Goal: Find specific page/section: Locate a particular part of the current website

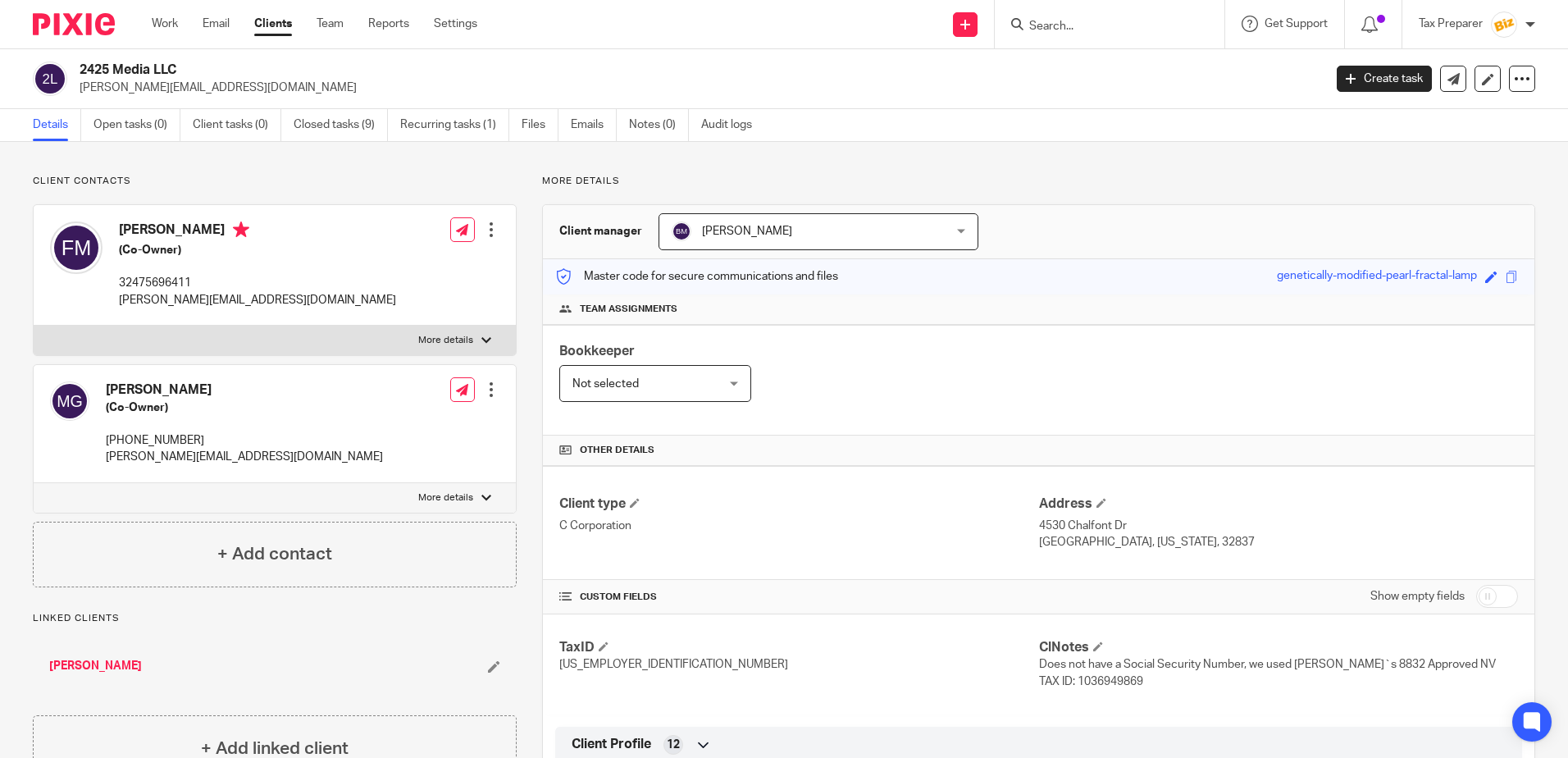
click at [1054, 25] on input "Search" at bounding box center [1102, 27] width 148 height 15
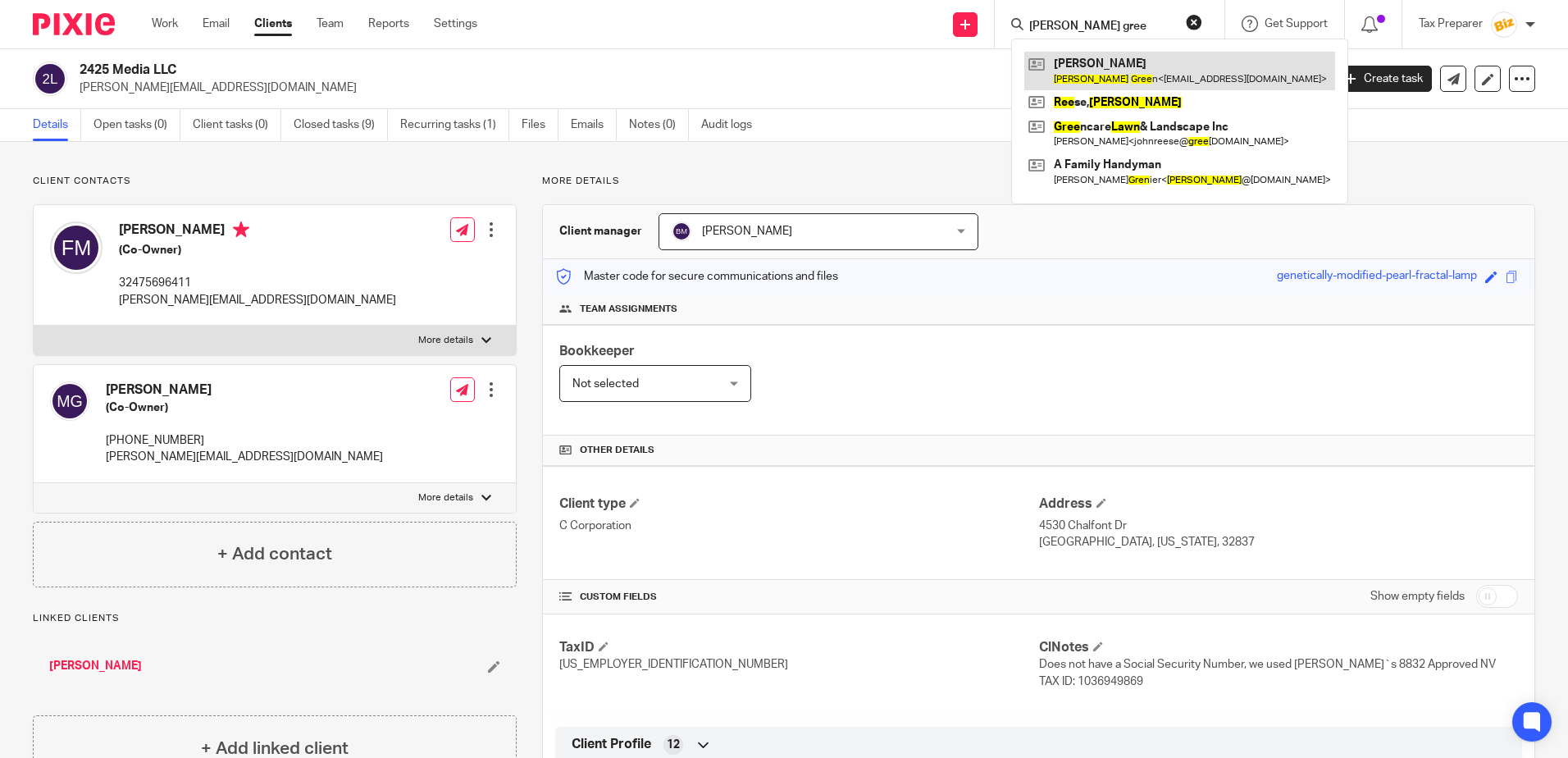
type input "dawn gree"
click at [1119, 73] on link at bounding box center [1180, 70] width 311 height 38
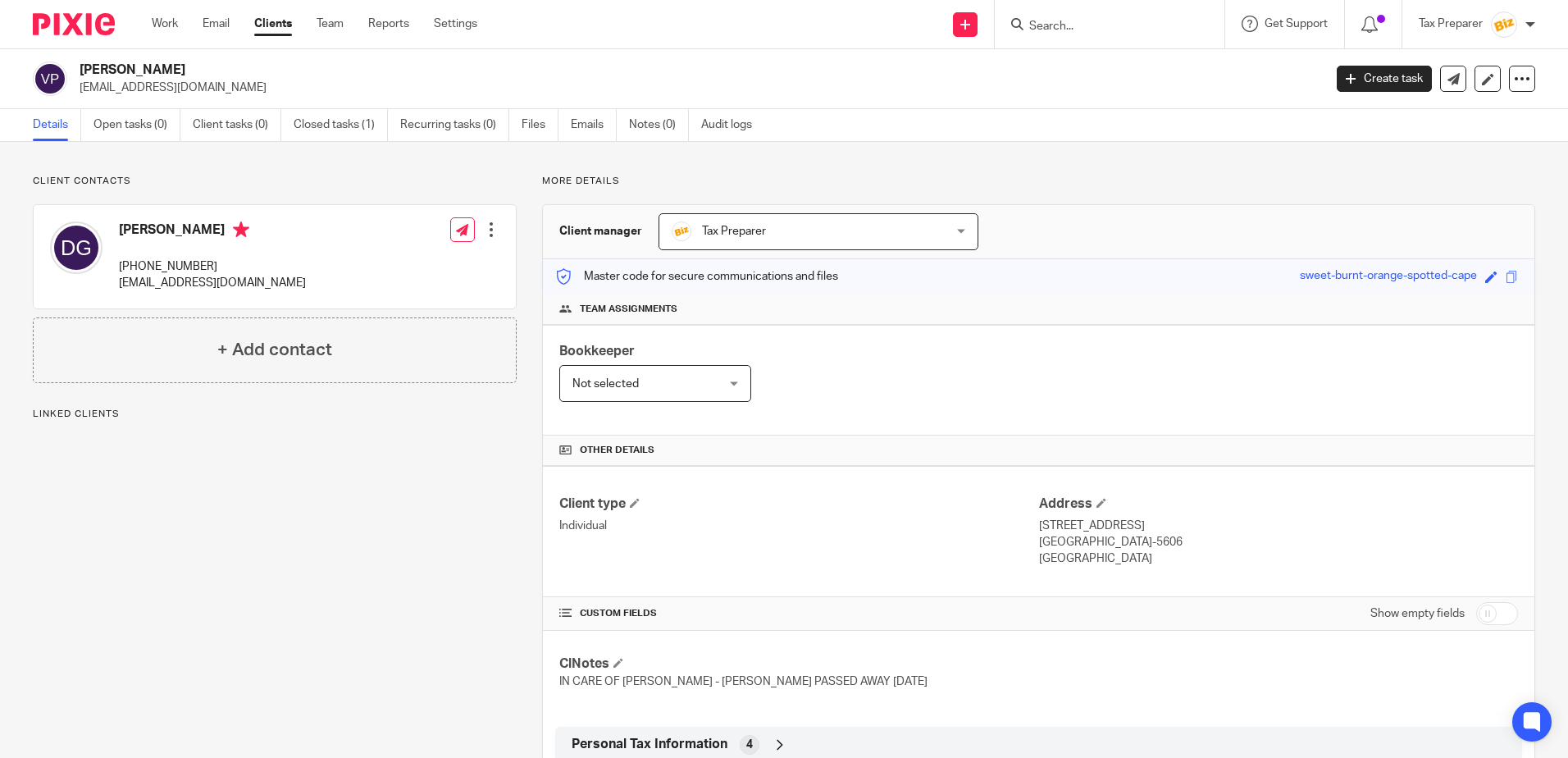
scroll to position [51, 0]
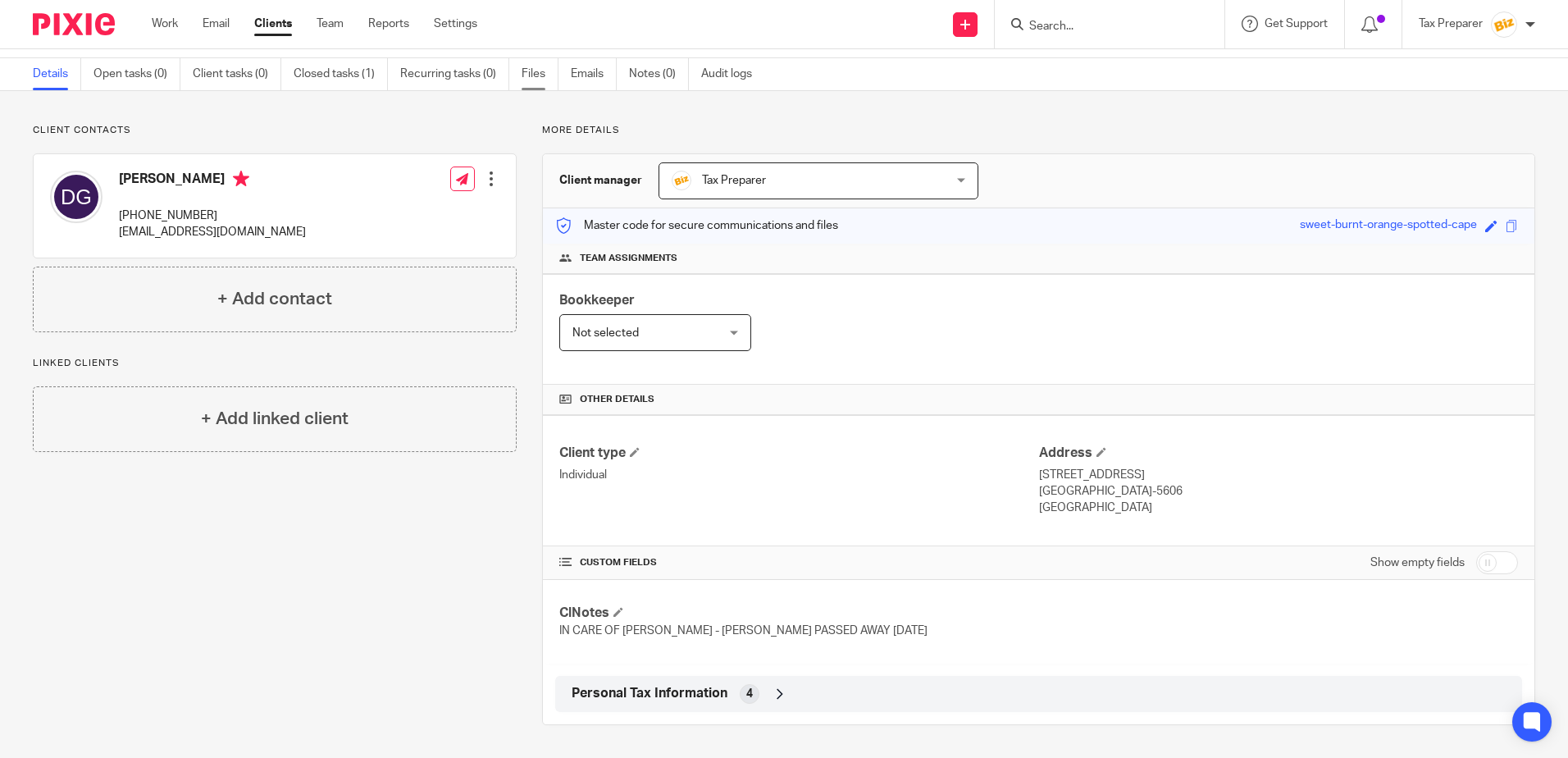
click at [540, 76] on link "Files" at bounding box center [540, 74] width 37 height 32
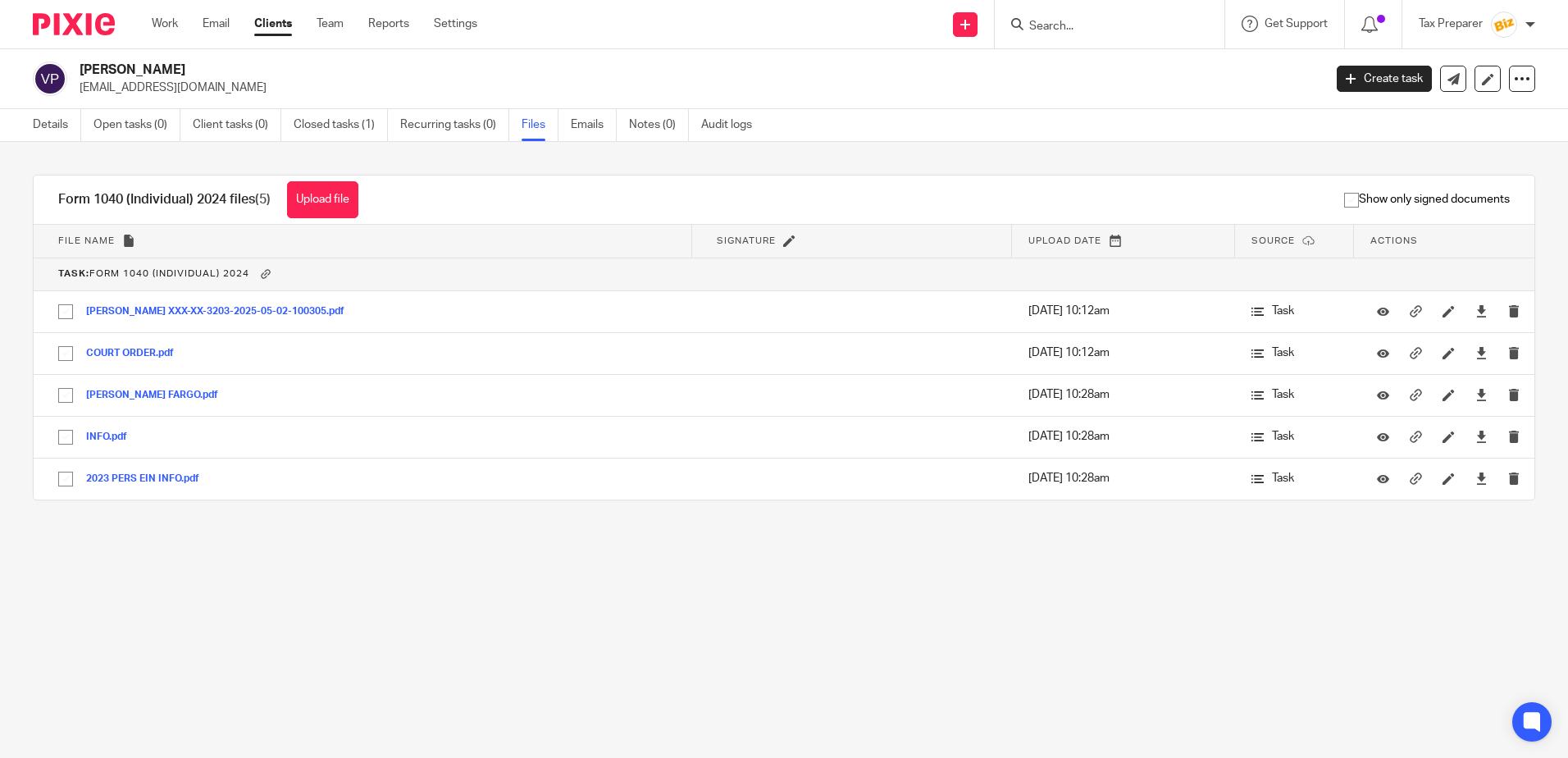
click at [1089, 33] on input "Search" at bounding box center [1102, 27] width 148 height 15
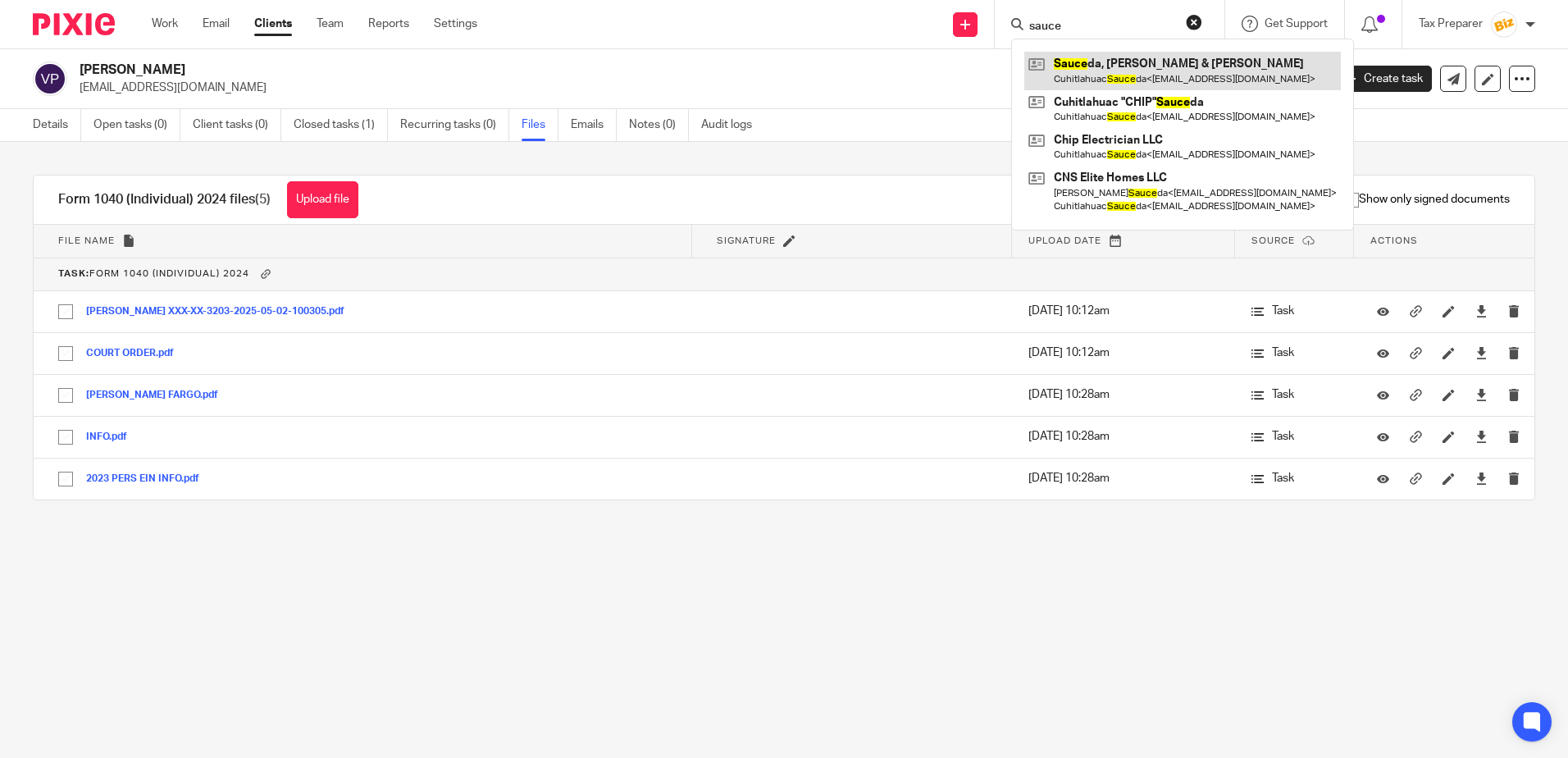
type input "sauce"
click at [1110, 72] on link at bounding box center [1183, 70] width 316 height 38
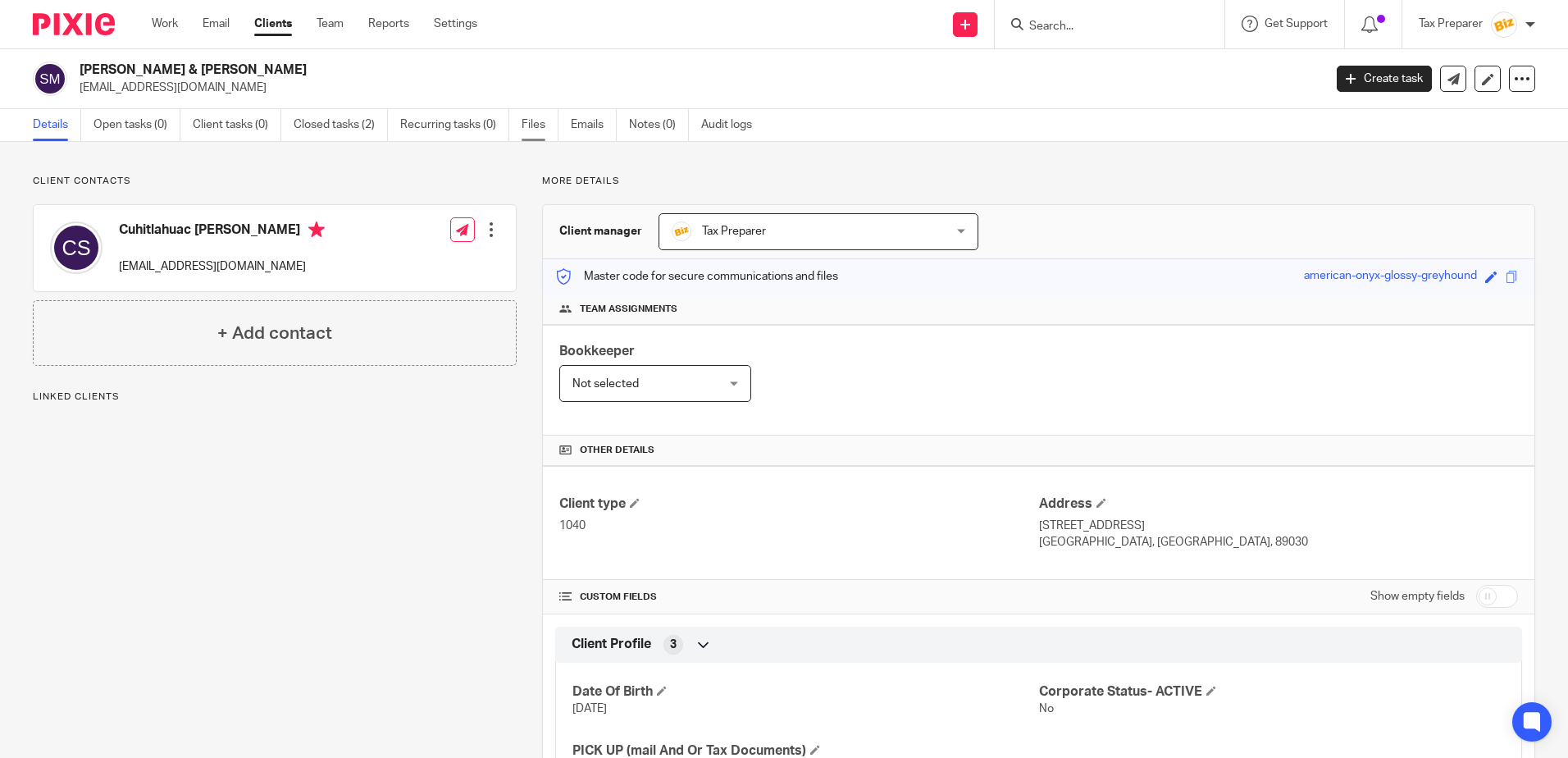
click at [534, 117] on link "Files" at bounding box center [540, 125] width 37 height 32
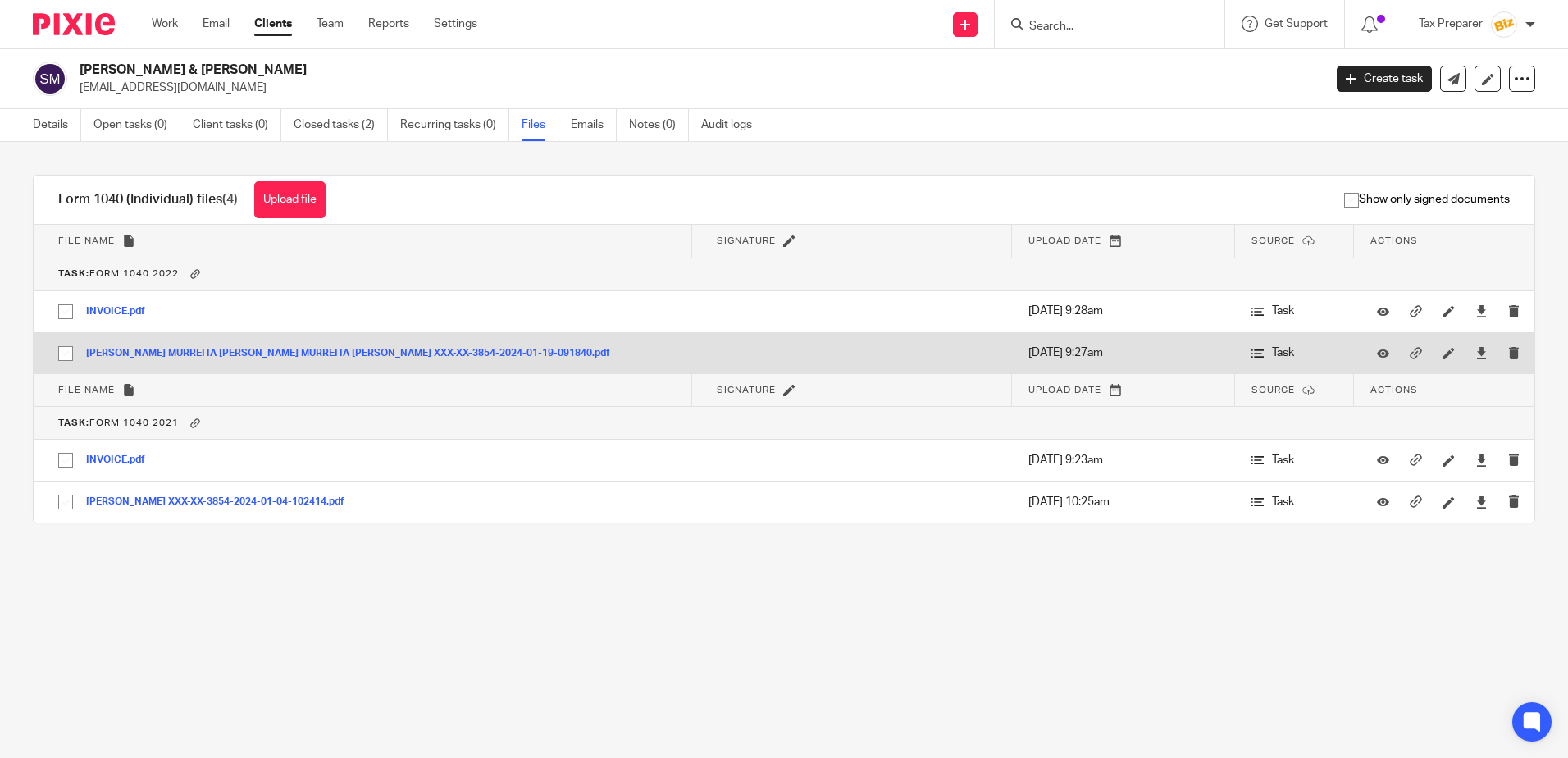
click at [230, 354] on button "[PERSON_NAME] MURREITA [PERSON_NAME] MURREITA [PERSON_NAME] XXX-XX-3854-2024-01…" at bounding box center [354, 353] width 536 height 12
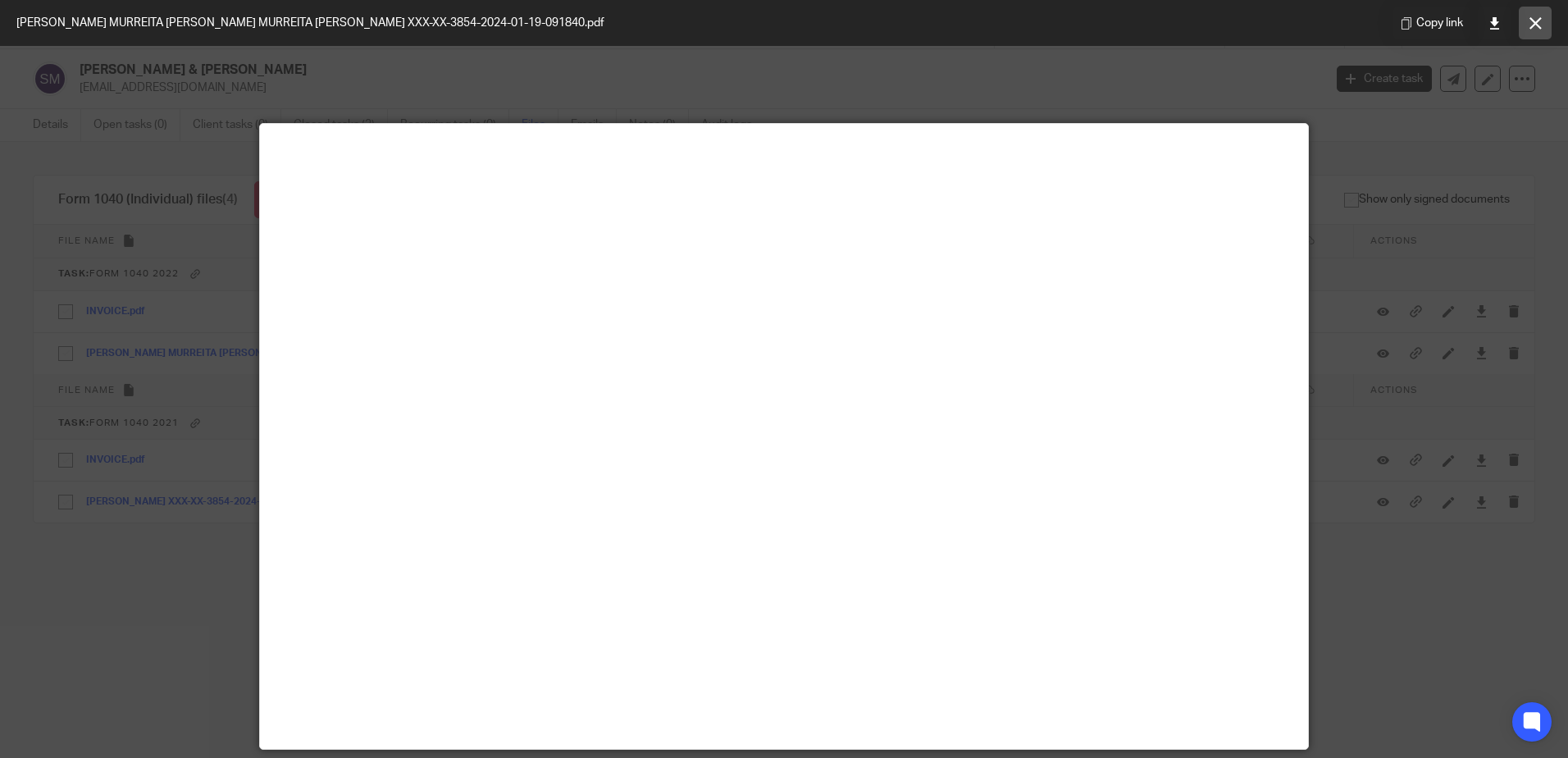
click at [1528, 24] on button at bounding box center [1535, 23] width 33 height 33
